Goal: Transaction & Acquisition: Subscribe to service/newsletter

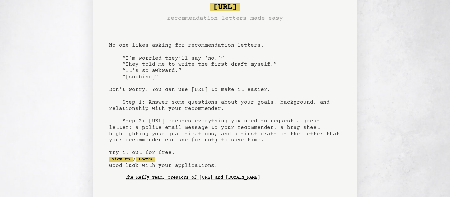
scroll to position [71, 0]
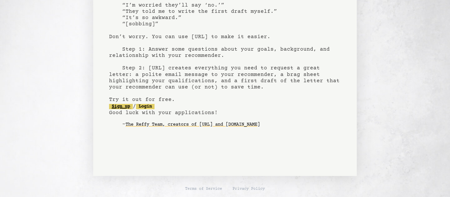
click at [117, 106] on link "Sign up" at bounding box center [121, 106] width 24 height 5
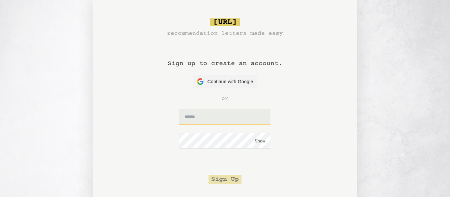
click at [189, 116] on input "text" at bounding box center [224, 117] width 91 height 16
type input "**********"
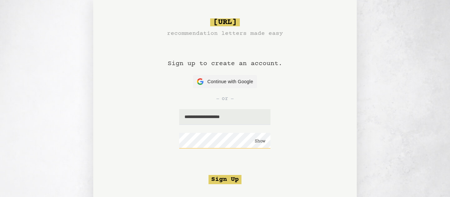
click button "Show" at bounding box center [260, 141] width 11 height 7
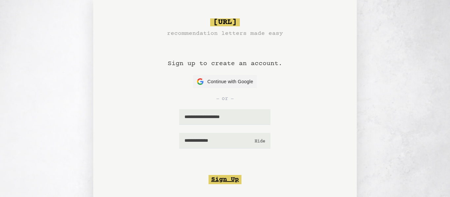
click at [231, 176] on button "Sign Up" at bounding box center [224, 179] width 33 height 9
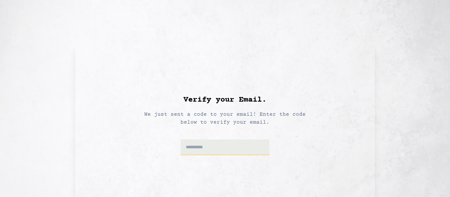
click at [250, 153] on input at bounding box center [224, 148] width 89 height 16
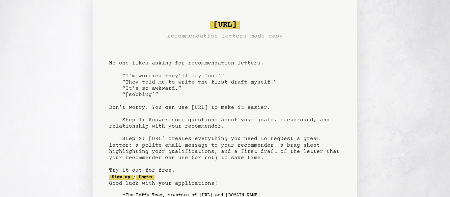
scroll to position [71, 0]
